Goal: Task Accomplishment & Management: Manage account settings

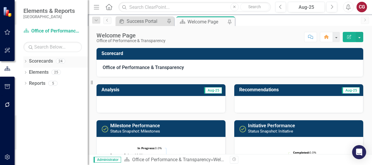
click at [26, 59] on div "Dropdown Scorecards 24" at bounding box center [55, 61] width 64 height 11
click at [25, 61] on icon "Dropdown" at bounding box center [25, 61] width 4 height 3
click at [28, 73] on icon "Dropdown" at bounding box center [28, 72] width 4 height 4
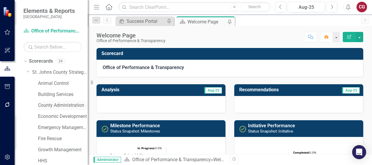
click at [47, 104] on link "County Administration" at bounding box center [63, 105] width 50 height 7
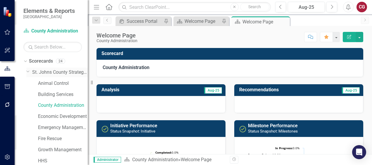
click at [44, 73] on link "St. Johns County Strategic Plan" at bounding box center [60, 72] width 56 height 7
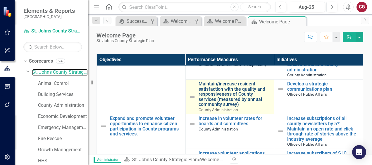
scroll to position [351, 0]
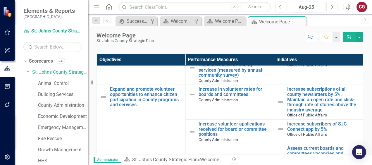
click at [52, 106] on link "County Administration" at bounding box center [63, 105] width 50 height 7
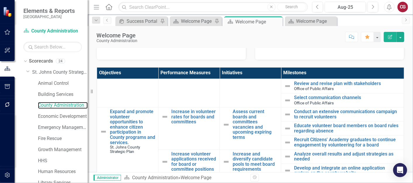
scroll to position [617, 0]
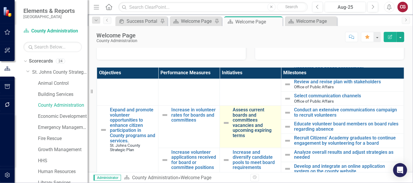
click at [244, 115] on link "Assess current boards and committees vacancies and upcoming expiring terms" at bounding box center [255, 123] width 45 height 31
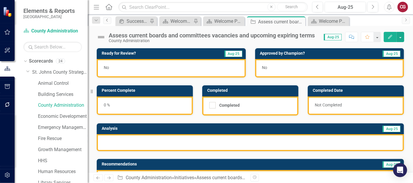
click at [109, 23] on link "Previous" at bounding box center [107, 20] width 8 height 7
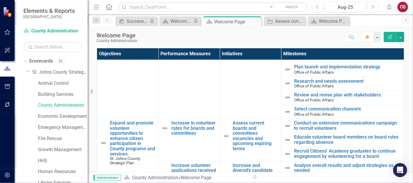
scroll to position [617, 0]
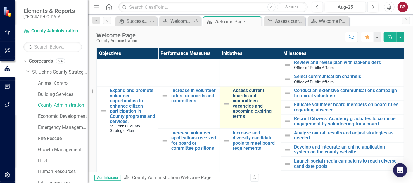
click at [244, 92] on link "Assess current boards and committees vacancies and upcoming expiring terms" at bounding box center [255, 103] width 45 height 31
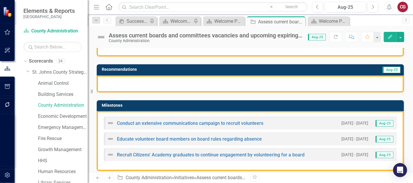
scroll to position [97, 0]
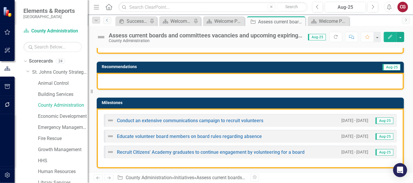
drag, startPoint x: 105, startPoint y: 20, endPoint x: 114, endPoint y: 25, distance: 10.1
click at [105, 20] on icon "Previous" at bounding box center [107, 20] width 5 height 4
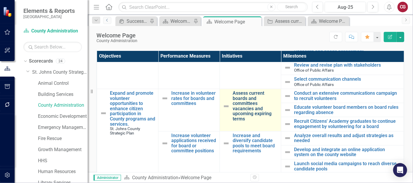
scroll to position [622, 0]
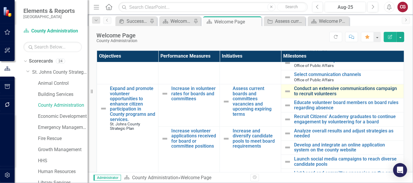
click at [301, 86] on link "Conduct an extensive communications campaign to recruit volunteers" at bounding box center [347, 91] width 107 height 10
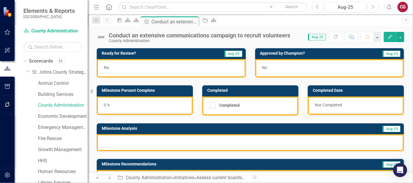
click at [156, 64] on div "No" at bounding box center [171, 68] width 149 height 18
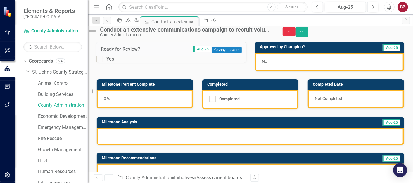
click at [292, 34] on icon "Close" at bounding box center [289, 32] width 5 height 4
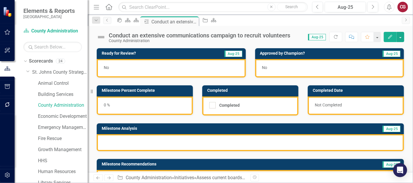
click at [152, 73] on div "No" at bounding box center [171, 68] width 149 height 18
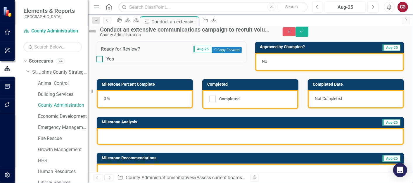
click at [106, 63] on div "Yes" at bounding box center [171, 59] width 150 height 7
click at [100, 60] on input "Yes" at bounding box center [98, 58] width 4 height 4
checkbox input "false"
click at [296, 36] on button "Close" at bounding box center [289, 31] width 13 height 9
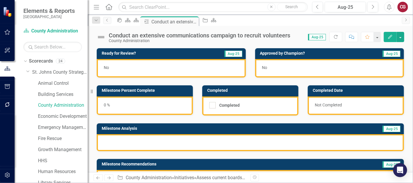
click at [285, 65] on div "No" at bounding box center [329, 68] width 149 height 18
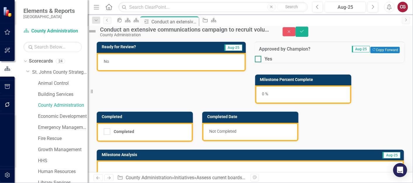
click at [261, 62] on div at bounding box center [258, 59] width 6 height 6
click at [259, 60] on input "Yes" at bounding box center [257, 58] width 4 height 4
click at [261, 62] on div at bounding box center [258, 59] width 6 height 6
click at [259, 60] on input "Yes" at bounding box center [257, 58] width 4 height 4
checkbox input "false"
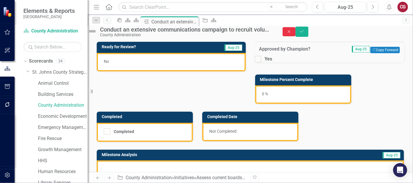
click at [296, 36] on button "Close" at bounding box center [289, 31] width 13 height 9
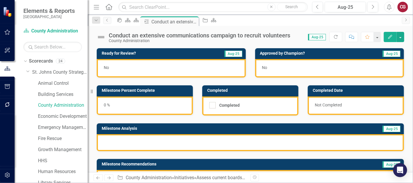
click at [157, 138] on div at bounding box center [250, 142] width 307 height 17
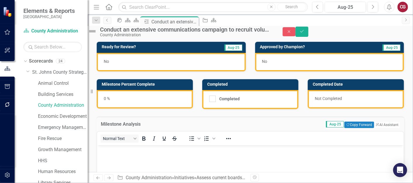
scroll to position [65, 0]
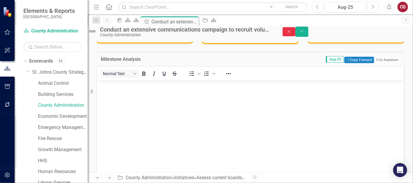
click at [292, 34] on icon "Close" at bounding box center [289, 32] width 5 height 4
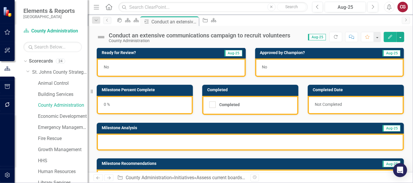
scroll to position [0, 0]
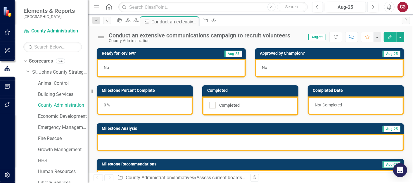
click at [107, 23] on link "Previous" at bounding box center [107, 20] width 8 height 7
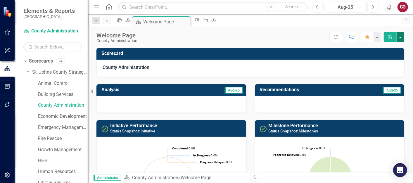
click at [372, 40] on button "button" at bounding box center [401, 37] width 8 height 10
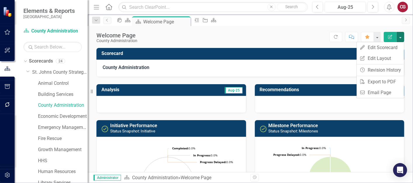
click at [168, 95] on div "Analysis Aug-25" at bounding box center [171, 90] width 150 height 12
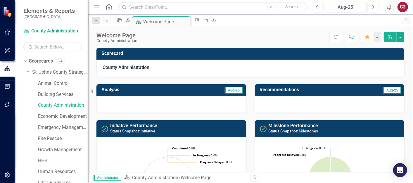
click at [169, 95] on div "Analysis Aug-25" at bounding box center [171, 90] width 150 height 12
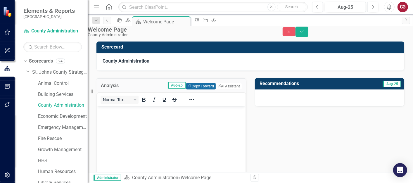
click at [191, 89] on button "Copy Forward Copy Forward" at bounding box center [201, 86] width 30 height 6
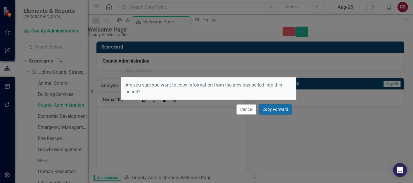
click at [269, 110] on button "Copy Forward" at bounding box center [275, 109] width 33 height 10
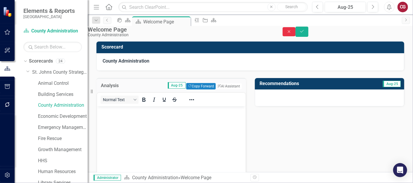
click at [292, 33] on icon "Close" at bounding box center [289, 32] width 5 height 4
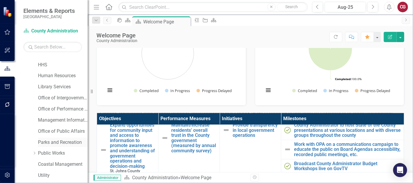
scroll to position [97, 0]
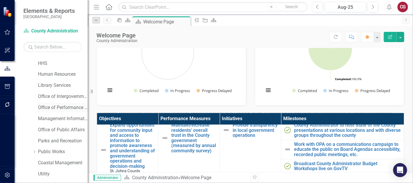
click at [55, 107] on link "Office of Performance & Transparency" at bounding box center [63, 107] width 50 height 7
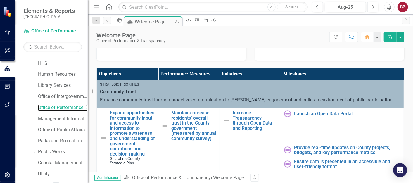
scroll to position [195, 0]
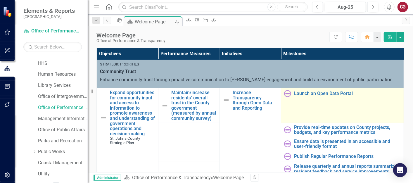
click at [284, 94] on img at bounding box center [287, 93] width 7 height 7
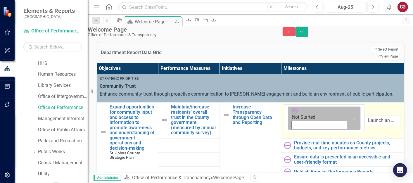
click at [352, 116] on icon "Expand" at bounding box center [355, 118] width 6 height 5
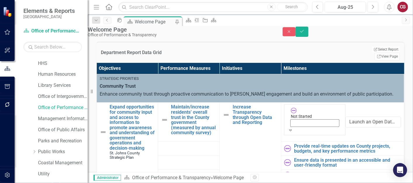
click at [307, 56] on td "Edit Report Select Report Link View Page" at bounding box center [353, 53] width 94 height 14
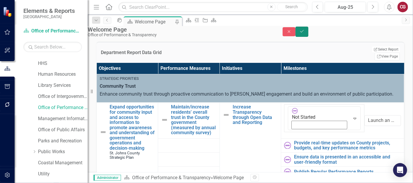
click at [308, 34] on button "Save" at bounding box center [302, 32] width 13 height 10
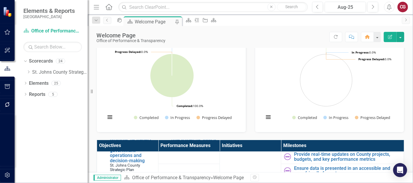
scroll to position [162, 0]
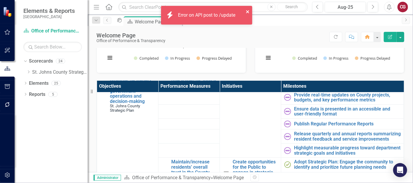
click at [246, 11] on icon "close" at bounding box center [247, 11] width 3 height 3
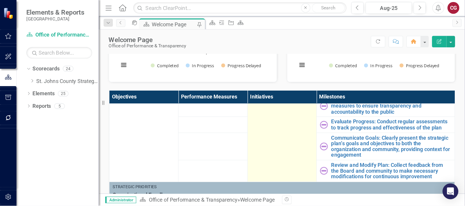
scroll to position [130, 0]
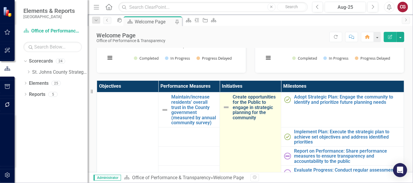
click at [253, 114] on link "Create opportunities for the Public to engage in strategic planning for the com…" at bounding box center [255, 107] width 45 height 26
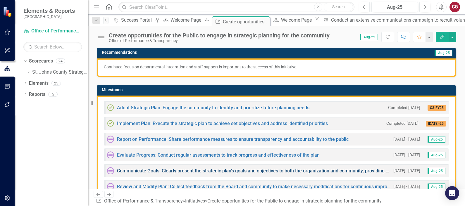
scroll to position [146, 0]
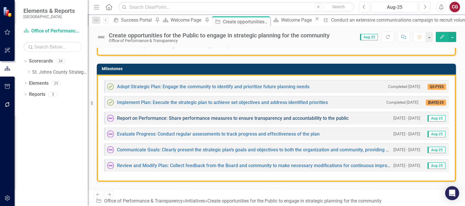
click at [146, 115] on link "Report on Performance: Share performance measures to ensure transparency and ac…" at bounding box center [233, 118] width 232 height 6
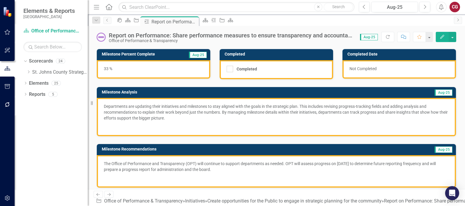
scroll to position [73, 0]
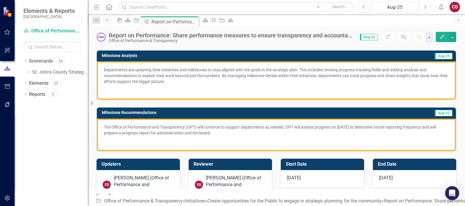
click at [109, 22] on link "Previous" at bounding box center [107, 20] width 8 height 7
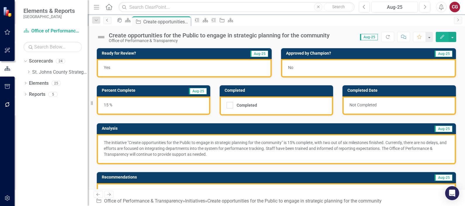
click at [108, 22] on link "Previous" at bounding box center [107, 20] width 8 height 7
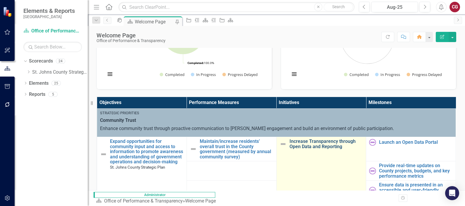
click at [289, 146] on link "Increase Transparency through Open Data and Reporting" at bounding box center [326, 144] width 74 height 10
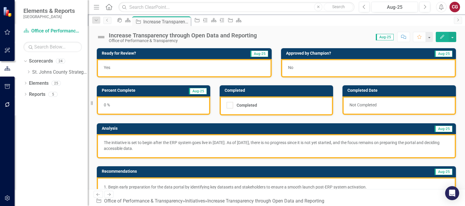
click at [182, 150] on p "The initiative is set to begin after the ERP system goes live in [DATE]. As of …" at bounding box center [276, 146] width 345 height 12
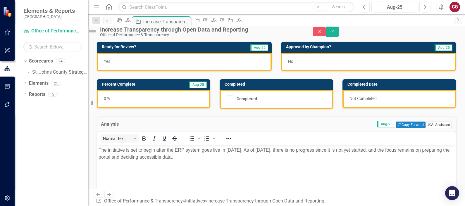
click at [372, 128] on button "ClearPoint AI AI Assistant" at bounding box center [438, 125] width 26 height 6
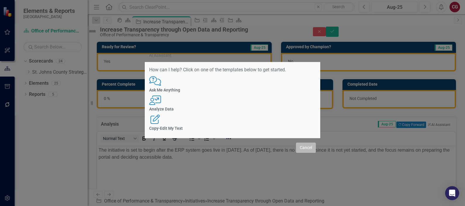
click at [302, 143] on button "Cancel" at bounding box center [306, 148] width 20 height 10
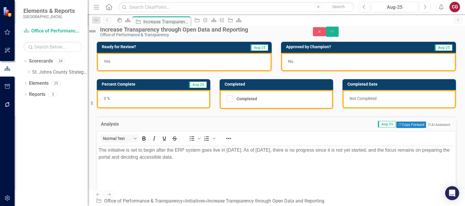
click at [155, 99] on div "0 %" at bounding box center [153, 99] width 113 height 18
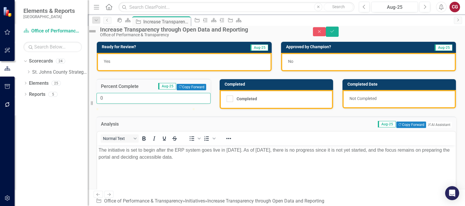
click at [142, 104] on input "0" at bounding box center [153, 98] width 114 height 11
click at [120, 104] on input "0" at bounding box center [153, 98] width 114 height 11
click at [122, 104] on input "0" at bounding box center [153, 98] width 114 height 11
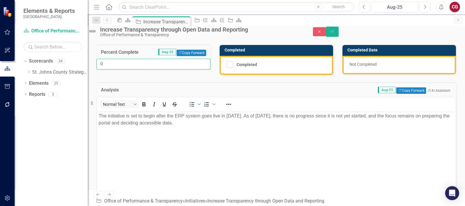
scroll to position [36, 0]
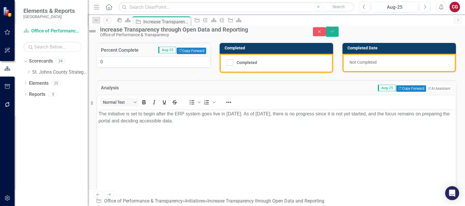
click at [107, 20] on icon "Previous" at bounding box center [107, 20] width 5 height 4
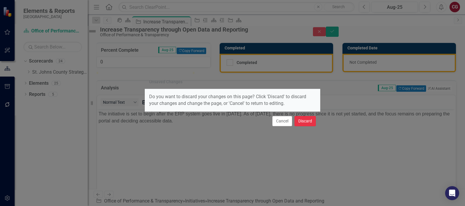
click at [307, 123] on button "Discard" at bounding box center [304, 121] width 21 height 10
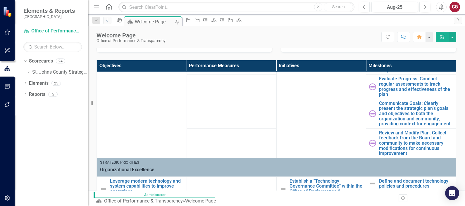
scroll to position [146, 0]
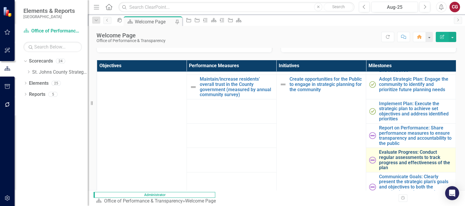
click at [372, 150] on link "Evaluate Progress: Conduct regular assessments to track progress and effectiven…" at bounding box center [416, 160] width 74 height 20
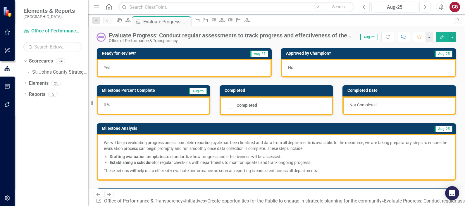
click at [130, 105] on div "0 %" at bounding box center [153, 105] width 113 height 18
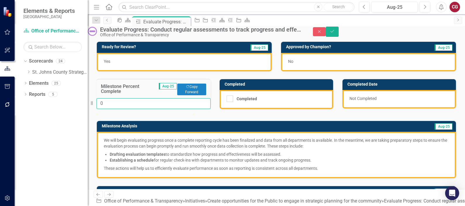
click at [127, 109] on input "0" at bounding box center [153, 103] width 114 height 11
drag, startPoint x: 105, startPoint y: 129, endPoint x: 143, endPoint y: 131, distance: 37.5
click at [134, 113] on div at bounding box center [134, 113] width 0 height 0
type input "100"
drag, startPoint x: 142, startPoint y: 130, endPoint x: 262, endPoint y: 124, distance: 120.6
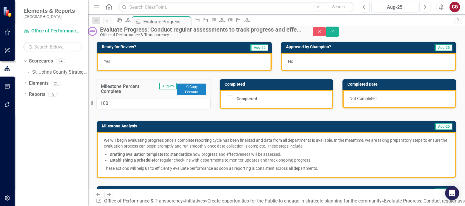
click at [247, 132] on div "Ready for Review? Aug-25 Yes Approved by [PERSON_NAME]? Aug-25 No Milestone Per…" at bounding box center [276, 125] width 368 height 182
click at [372, 29] on div "Evaluate Progress: Conduct regular assessments to track progress and effectiven…" at bounding box center [276, 31] width 377 height 11
click at [322, 34] on icon "Close" at bounding box center [319, 32] width 5 height 4
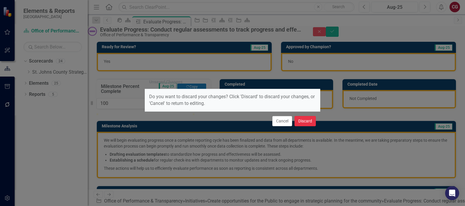
click at [311, 121] on button "Discard" at bounding box center [304, 121] width 21 height 10
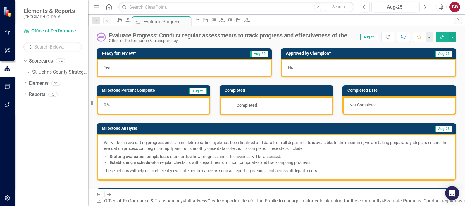
click at [372, 6] on icon "Next" at bounding box center [424, 6] width 3 height 5
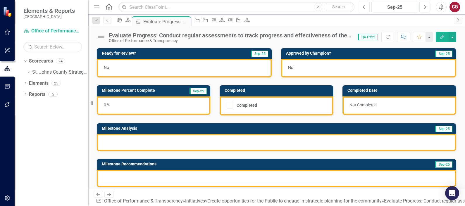
click at [364, 9] on icon "Previous" at bounding box center [364, 6] width 3 height 5
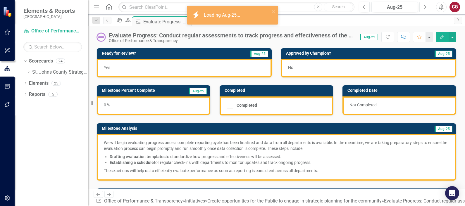
click at [372, 10] on button "Next" at bounding box center [424, 7] width 11 height 11
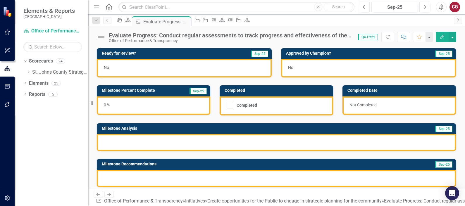
click at [151, 106] on div "0 %" at bounding box center [153, 105] width 113 height 18
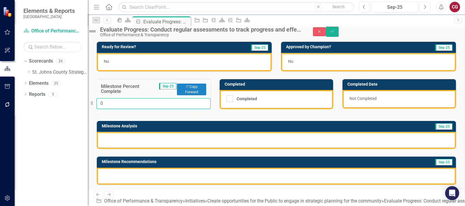
click at [147, 109] on input "0" at bounding box center [153, 103] width 114 height 11
type input "10"
drag, startPoint x: 105, startPoint y: 131, endPoint x: 114, endPoint y: 132, distance: 9.4
click at [106, 113] on div at bounding box center [106, 113] width 0 height 0
click at [339, 36] on button "Save" at bounding box center [332, 32] width 13 height 10
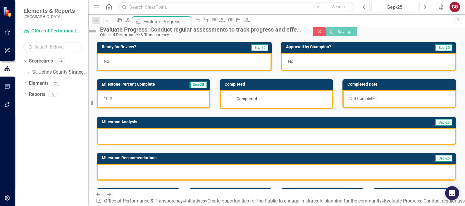
click at [145, 145] on div at bounding box center [276, 136] width 359 height 17
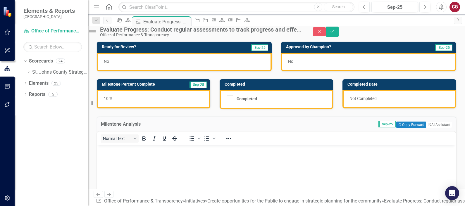
click at [169, 161] on body "Rich Text Area. Press ALT-0 for help." at bounding box center [276, 189] width 358 height 88
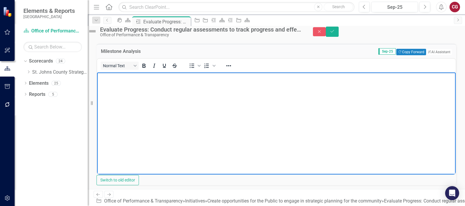
scroll to position [146, 0]
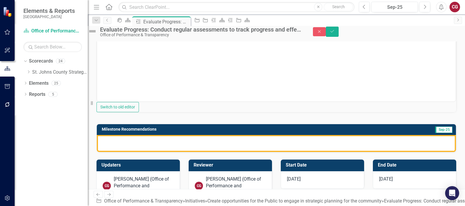
click at [139, 152] on div at bounding box center [276, 143] width 359 height 17
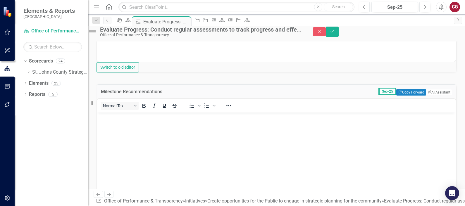
scroll to position [219, 0]
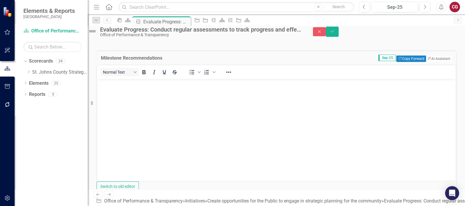
click at [137, 103] on body "Rich Text Area. Press ALT-0 for help." at bounding box center [276, 123] width 358 height 88
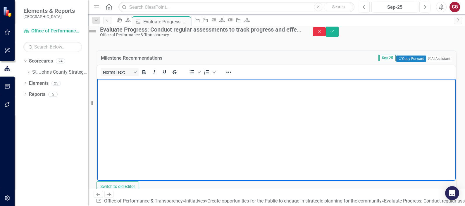
click at [322, 34] on icon "Close" at bounding box center [319, 32] width 5 height 4
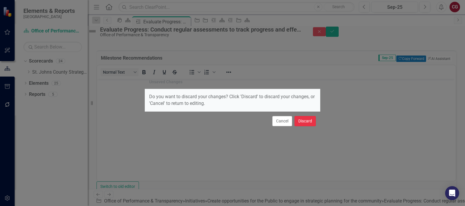
click at [294, 120] on button "Discard" at bounding box center [304, 121] width 21 height 10
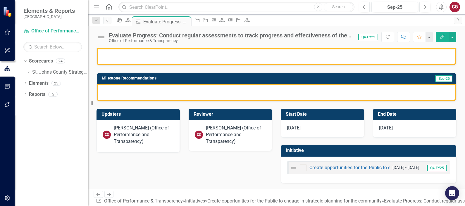
scroll to position [79, 0]
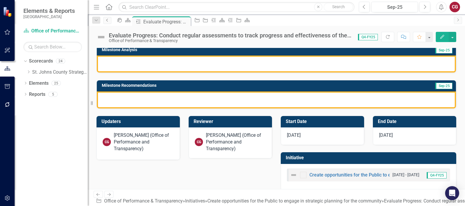
click at [105, 20] on icon "Previous" at bounding box center [107, 20] width 5 height 4
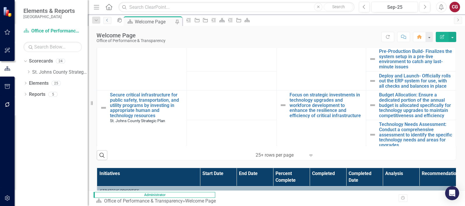
scroll to position [256, 0]
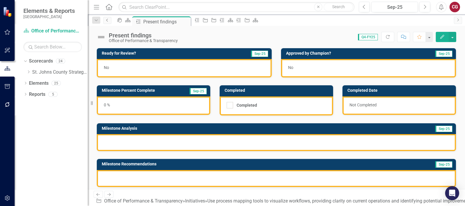
click at [107, 22] on link "Previous" at bounding box center [107, 20] width 8 height 7
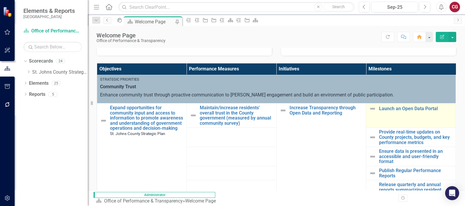
scroll to position [183, 0]
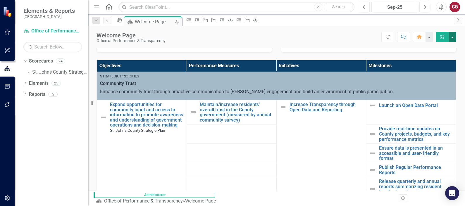
click at [372, 39] on button "button" at bounding box center [453, 37] width 8 height 10
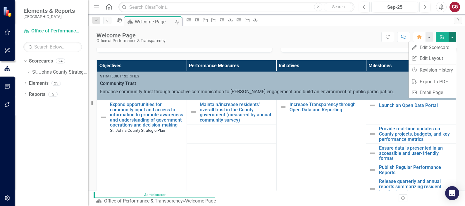
click at [351, 57] on div "Objectives Performance Measures Initiatives Milestones Strategic Priorities Com…" at bounding box center [276, 141] width 368 height 177
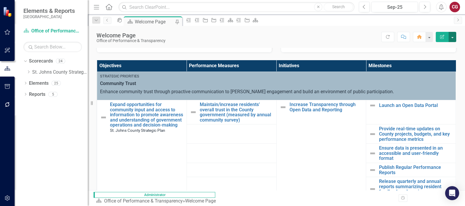
click at [372, 40] on button "button" at bounding box center [453, 37] width 8 height 10
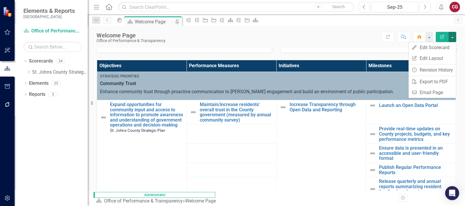
click at [362, 35] on div "Score: N/A Sep-25 Completed Refresh Comment Home Edit Report" at bounding box center [312, 37] width 288 height 10
